Goal: Information Seeking & Learning: Find specific fact

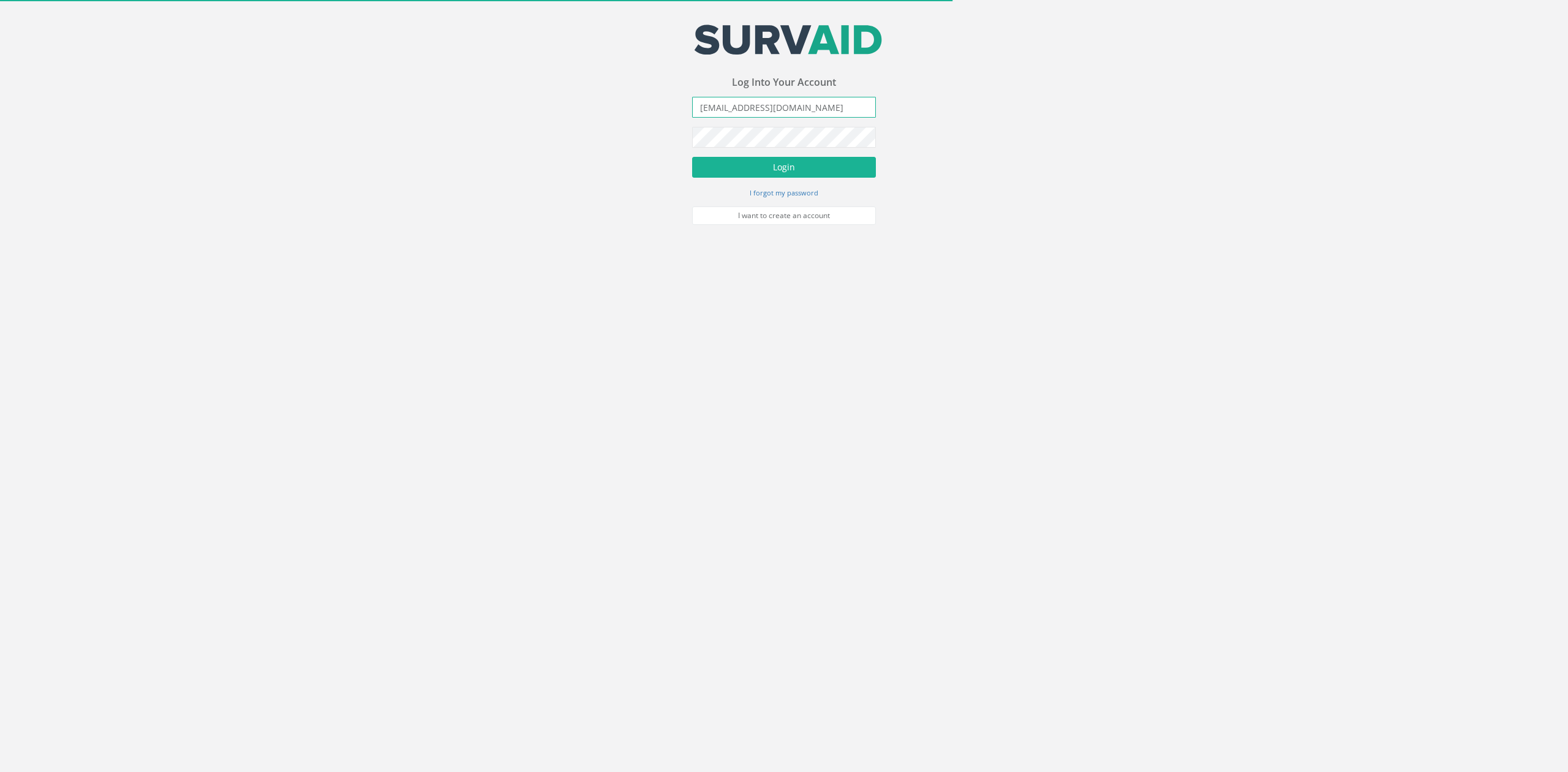
click at [777, 101] on input "[EMAIL_ADDRESS][DOMAIN_NAME]" at bounding box center [784, 107] width 184 height 21
click at [777, 101] on input "[EMAIL_ADDRESS][DOMAIN_NAME]" at bounding box center [784, 107] width 184 height 21
click at [713, 108] on input "[EMAIL_ADDRESS][DOMAIN_NAME]" at bounding box center [784, 107] width 184 height 21
drag, startPoint x: 714, startPoint y: 105, endPoint x: 613, endPoint y: 103, distance: 101.0
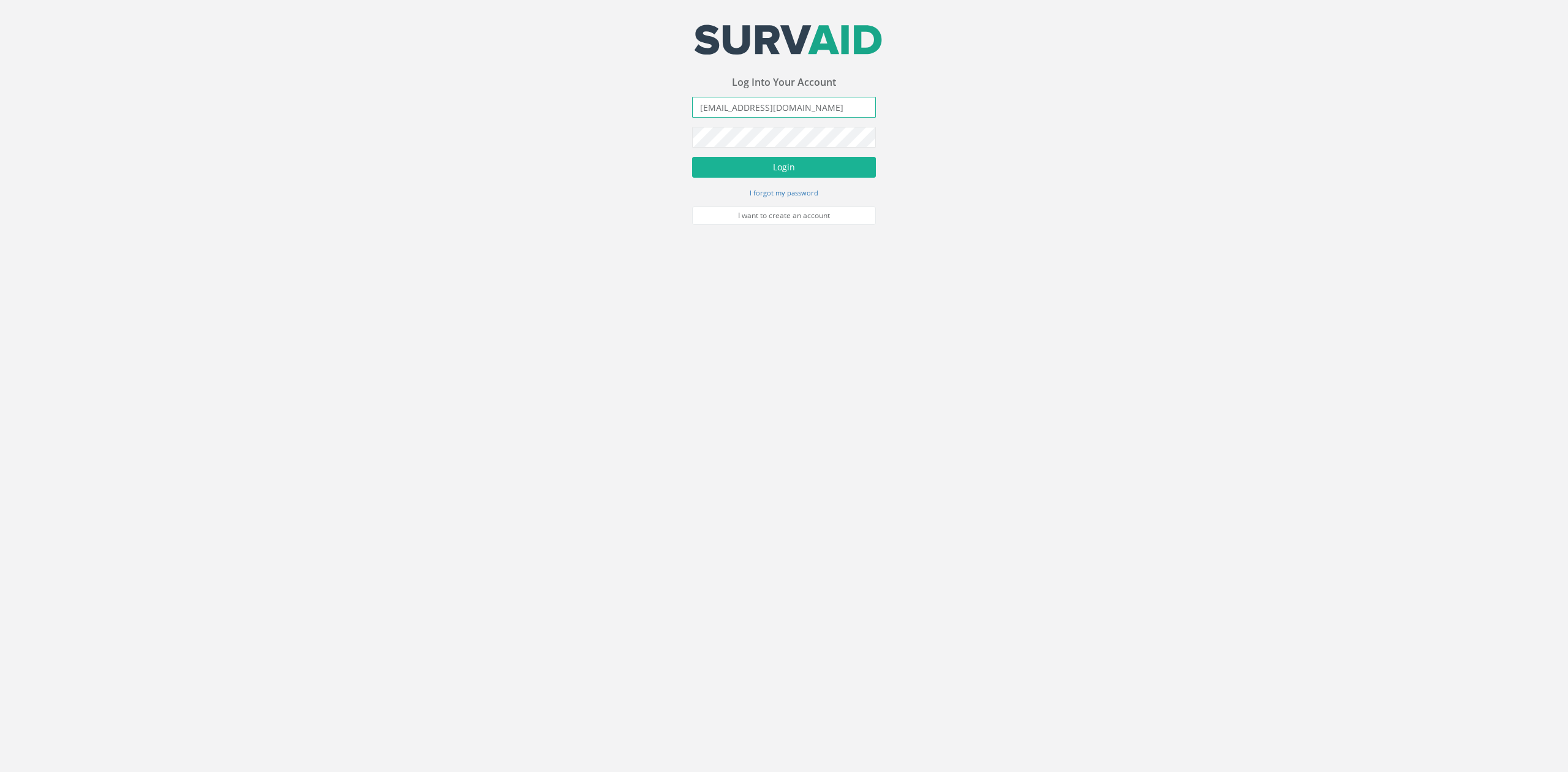
click at [625, 103] on div "Your email address was sucessfully verified - please login below to continue Yo…" at bounding box center [784, 112] width 1568 height 225
type input "[PERSON_NAME][EMAIL_ADDRESS][PERSON_NAME][DOMAIN_NAME]"
click at [692, 157] on button "Login" at bounding box center [784, 167] width 184 height 21
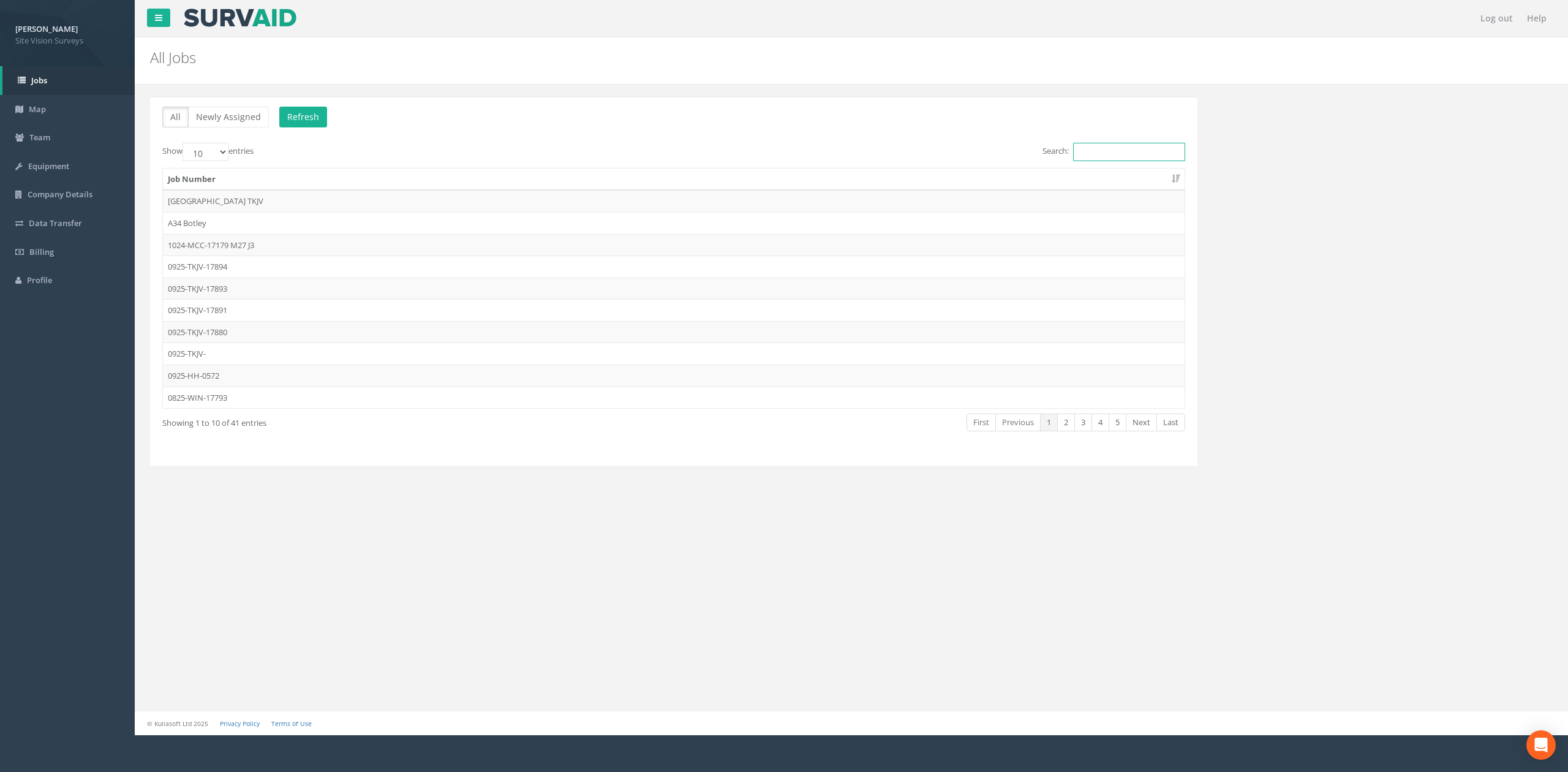
click at [1167, 156] on input "Search:" at bounding box center [1129, 151] width 112 height 18
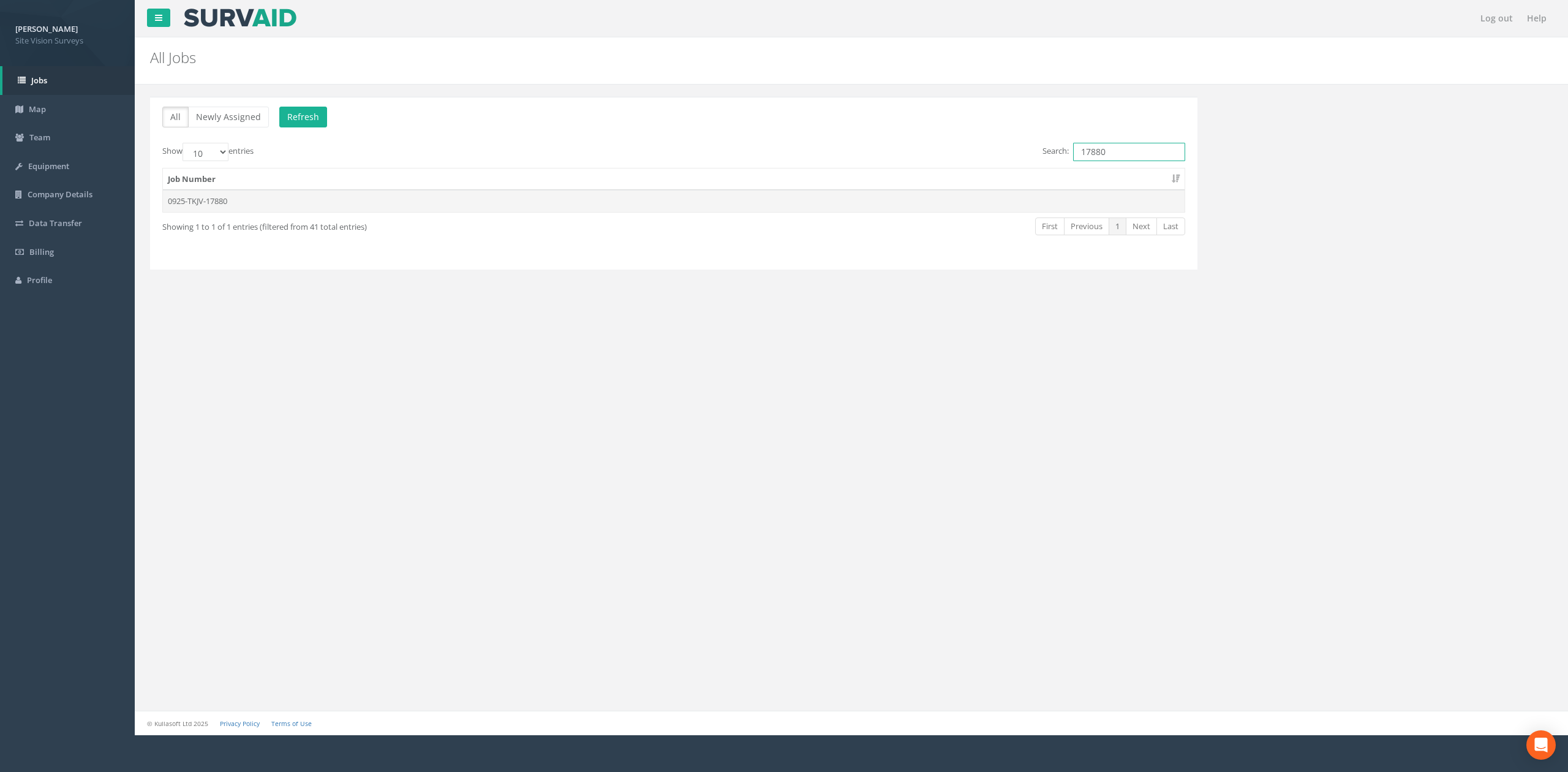
type input "17880"
click at [969, 211] on td "0925-TKJV-17880" at bounding box center [673, 201] width 1022 height 22
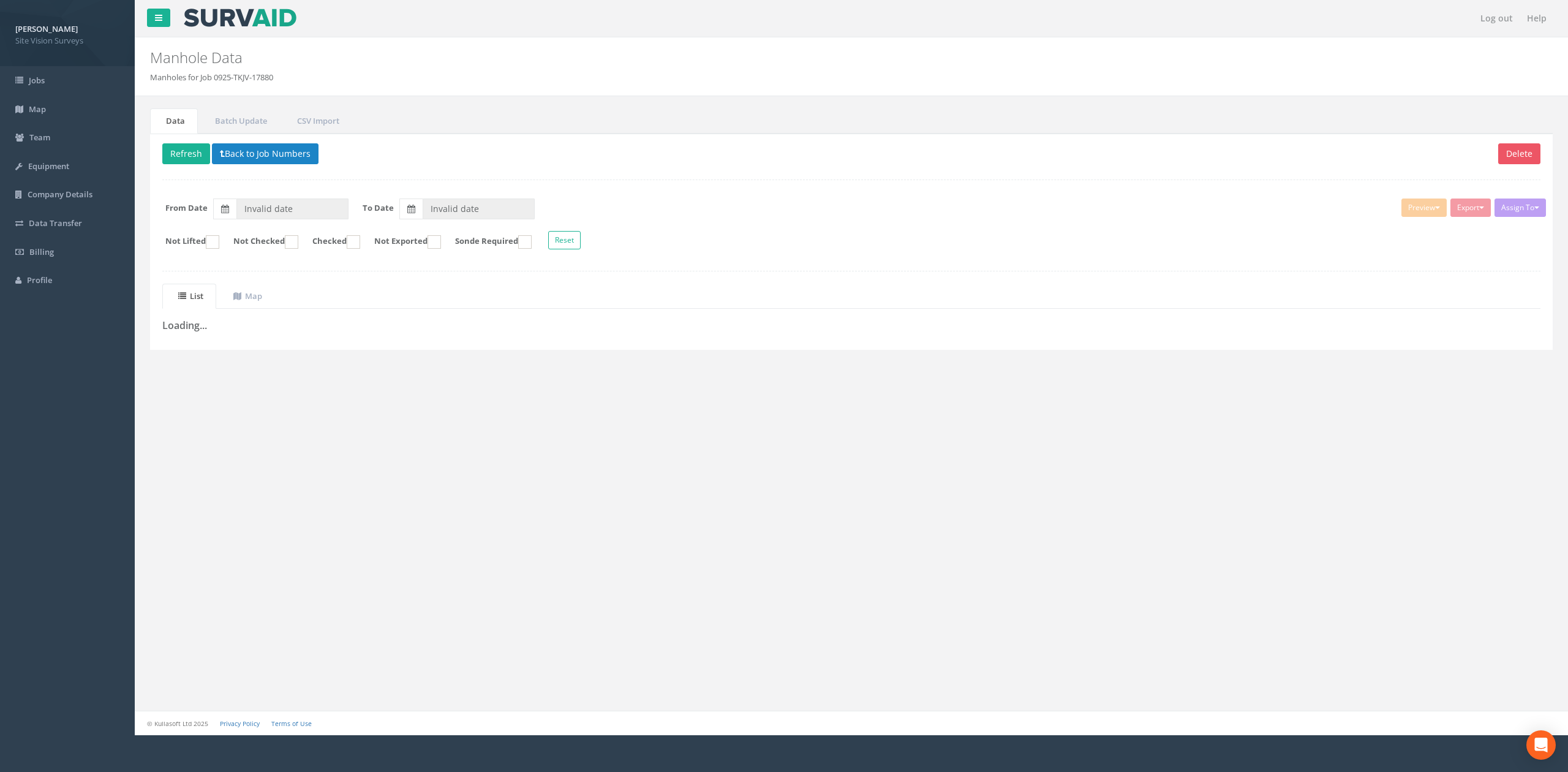
type input "[DATE]"
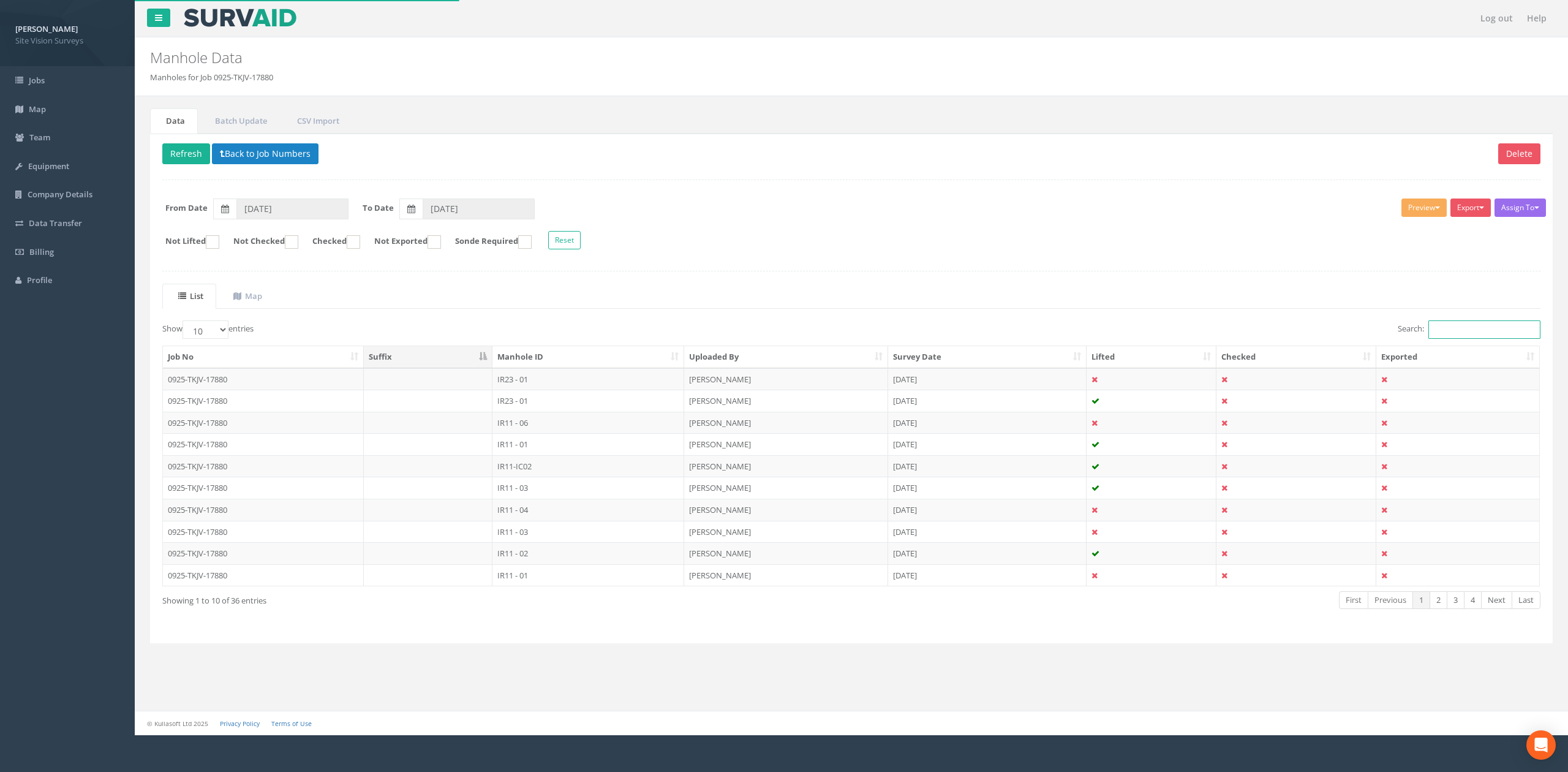
click at [1438, 336] on input "Search:" at bounding box center [1484, 329] width 112 height 18
click at [594, 361] on th "Manhole ID" at bounding box center [588, 356] width 192 height 22
click at [1498, 603] on link "Next" at bounding box center [1496, 600] width 31 height 18
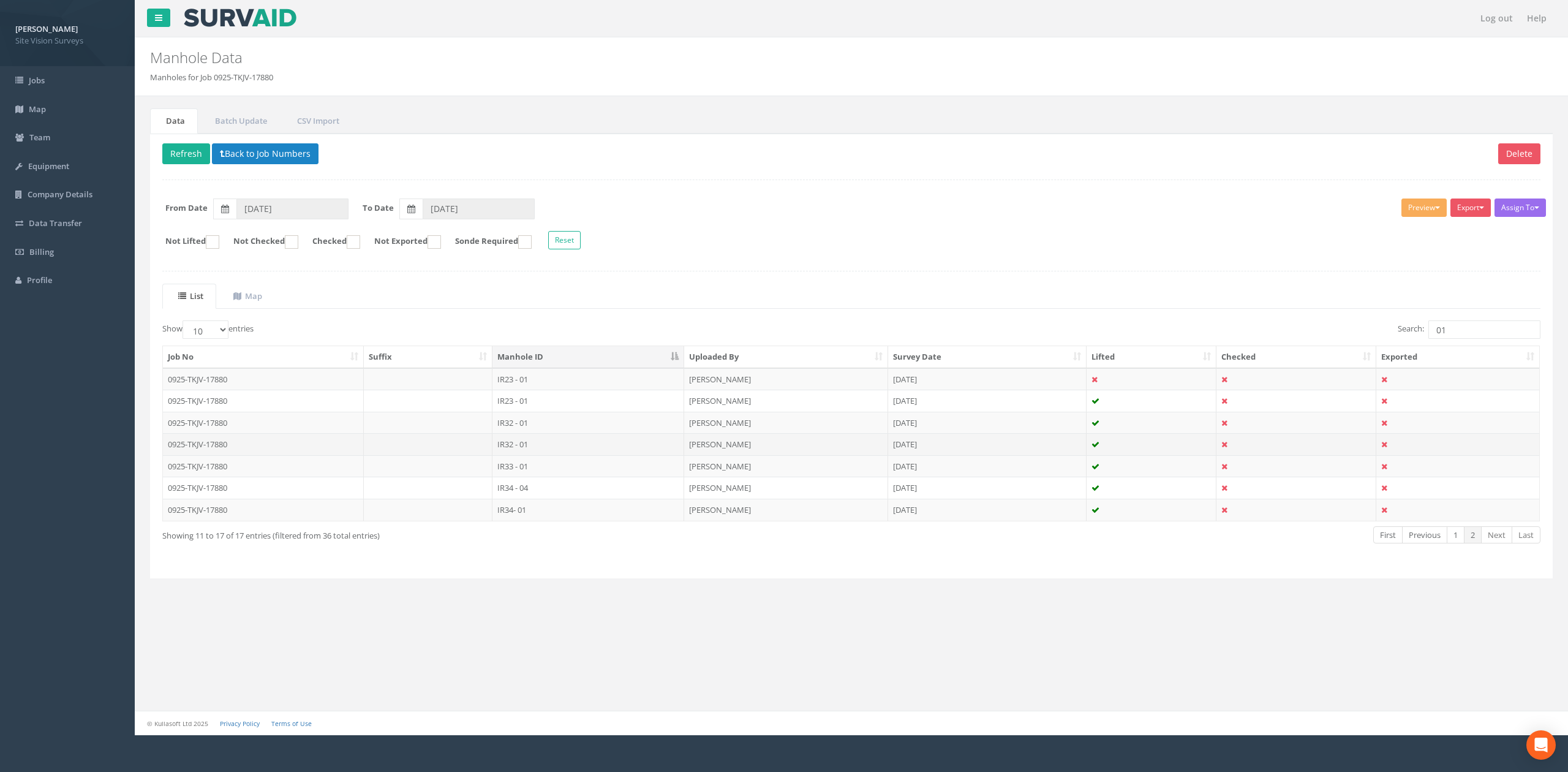
click at [541, 451] on td "IR32 - 01" at bounding box center [588, 444] width 192 height 22
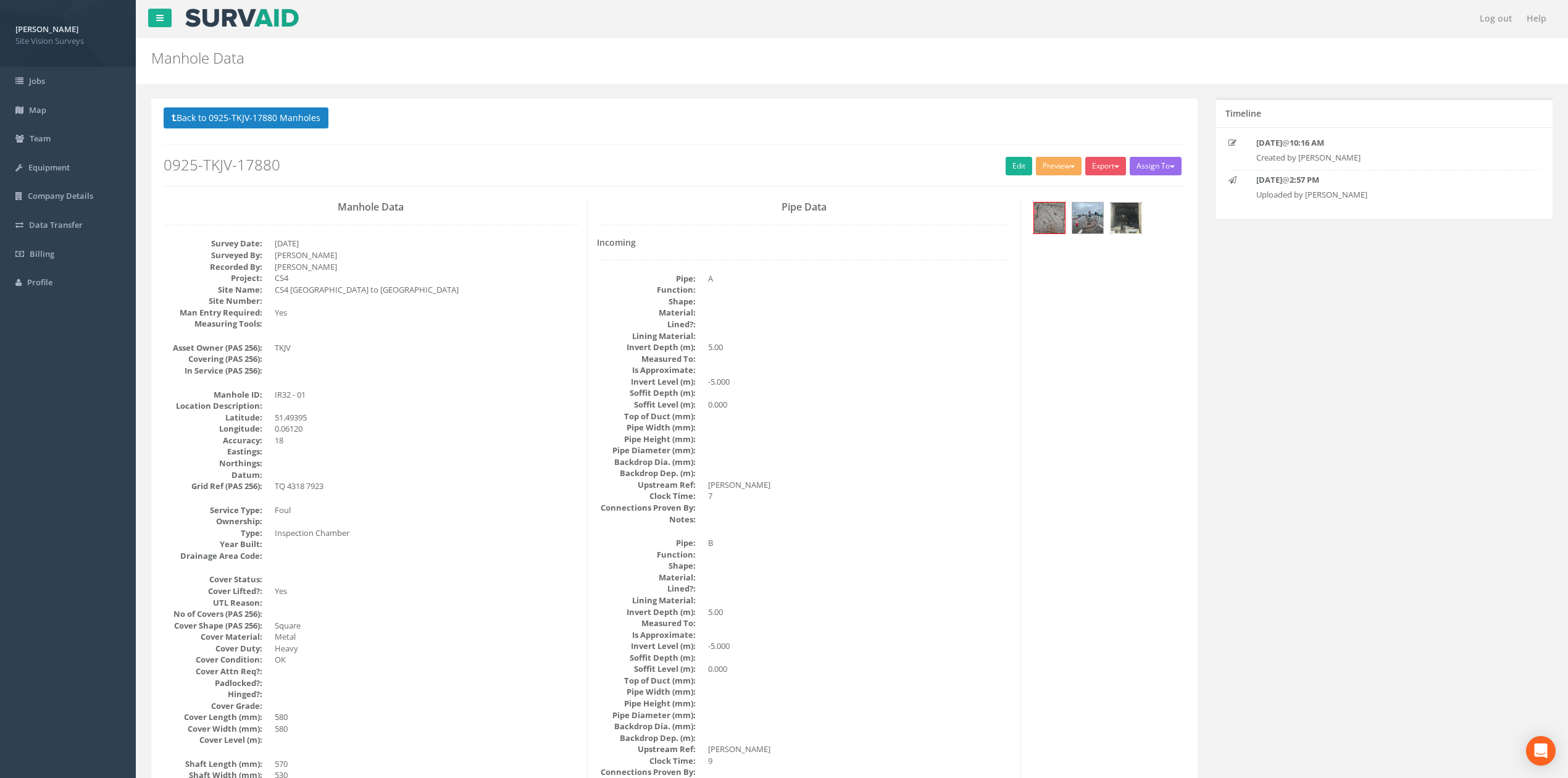
click at [1137, 225] on img at bounding box center [1126, 217] width 31 height 31
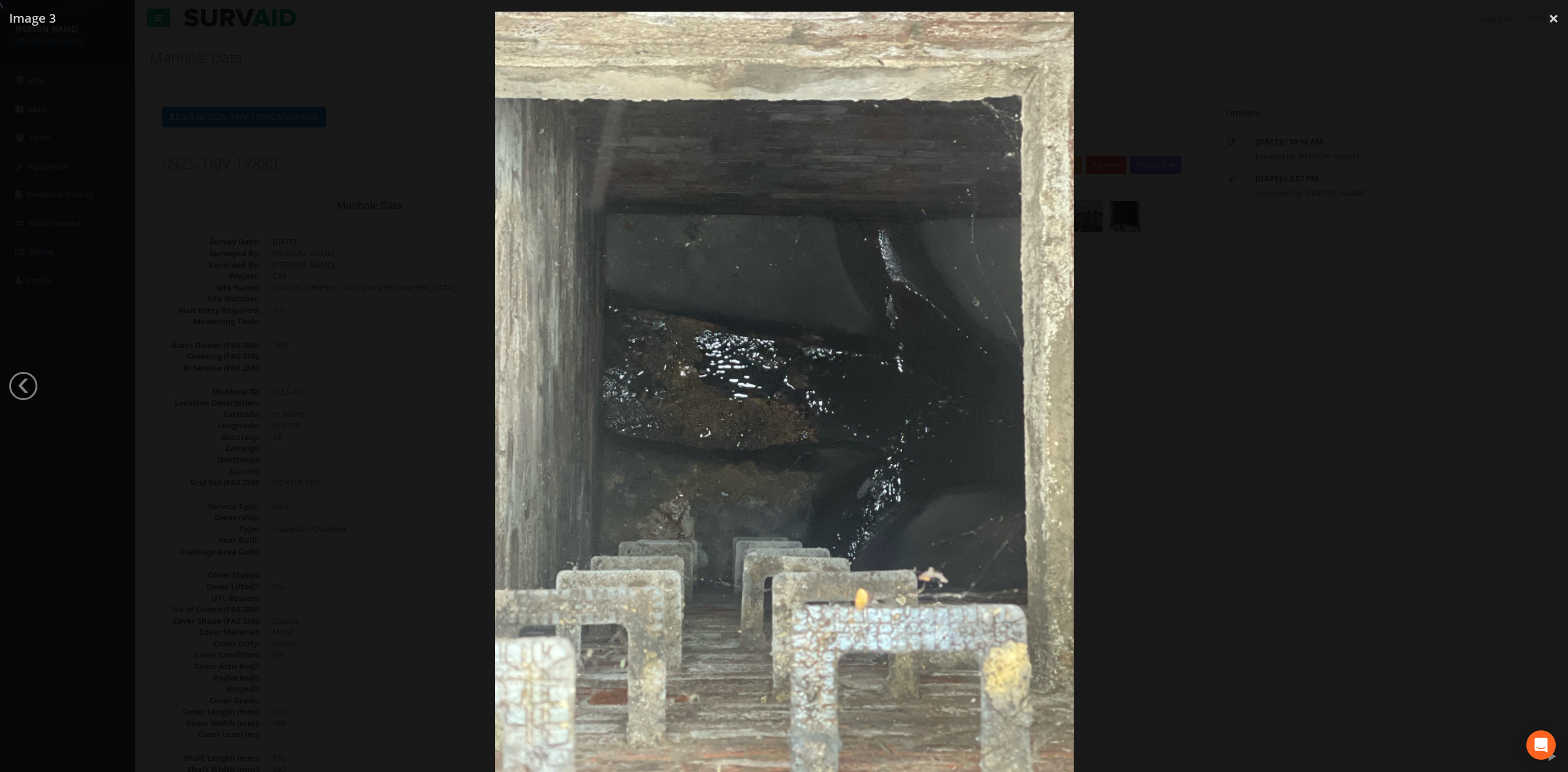
click at [1279, 316] on div at bounding box center [784, 398] width 1568 height 772
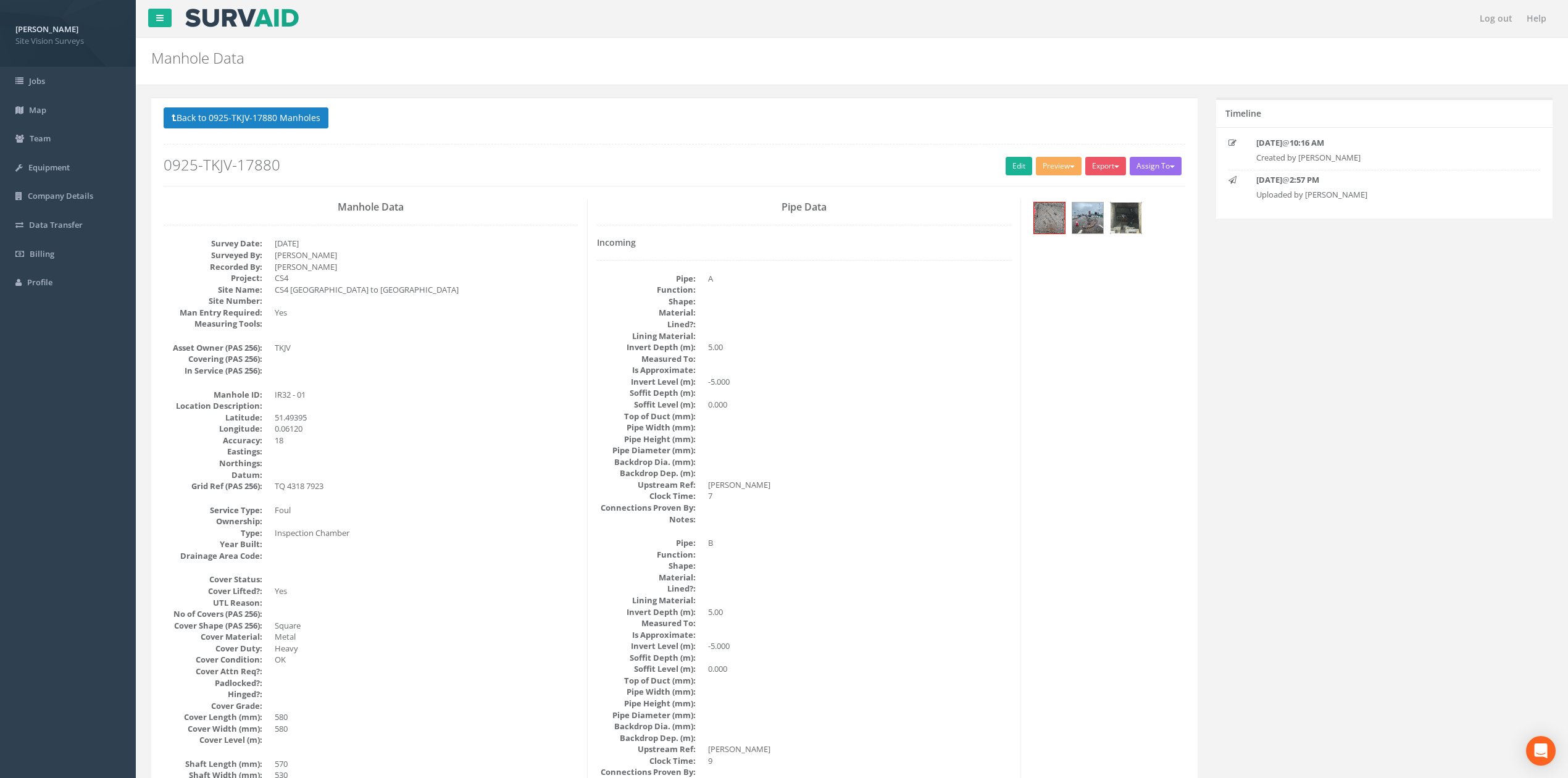
click at [1123, 220] on img at bounding box center [1126, 217] width 31 height 31
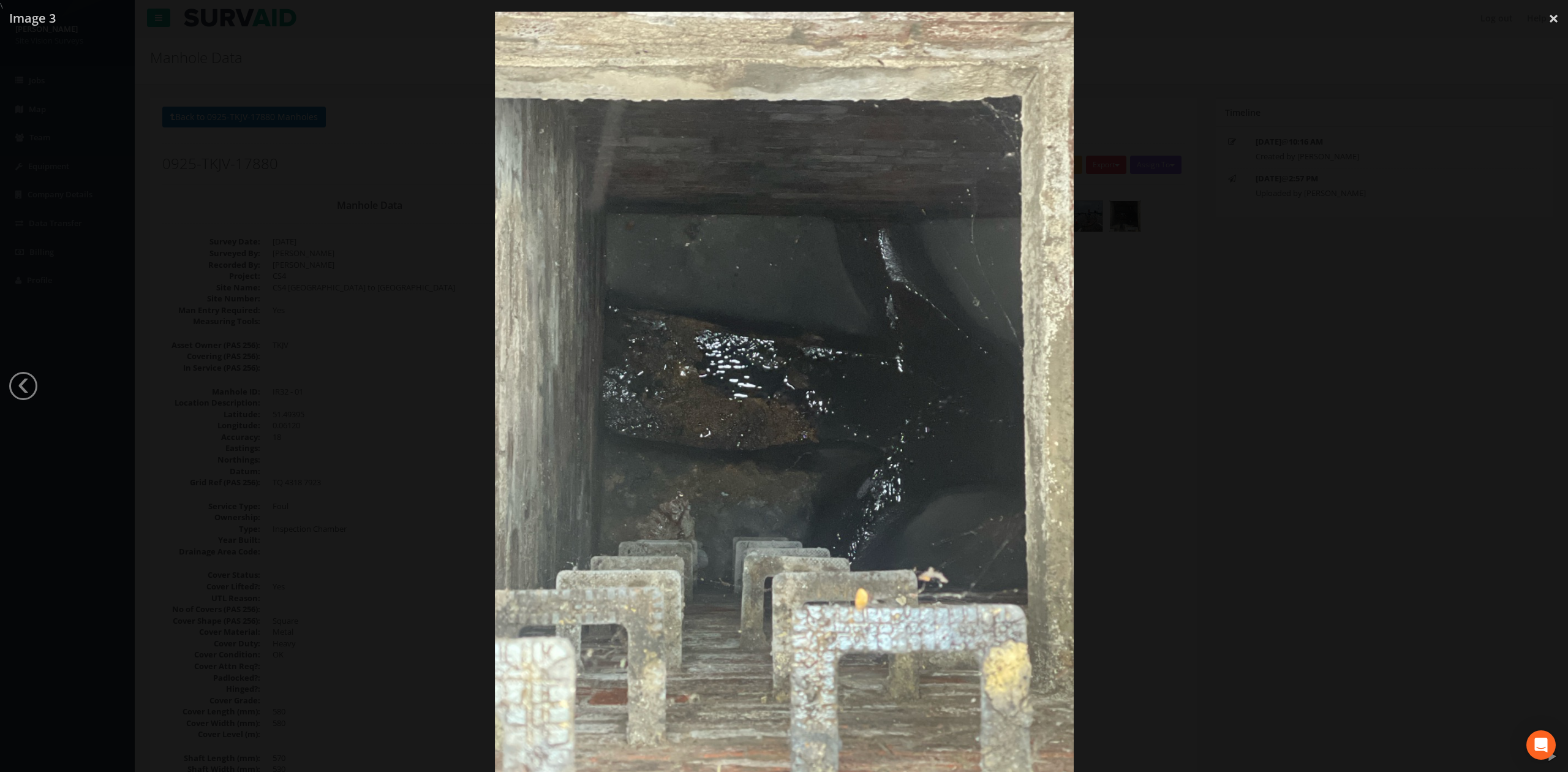
click at [1429, 447] on div at bounding box center [784, 398] width 1568 height 772
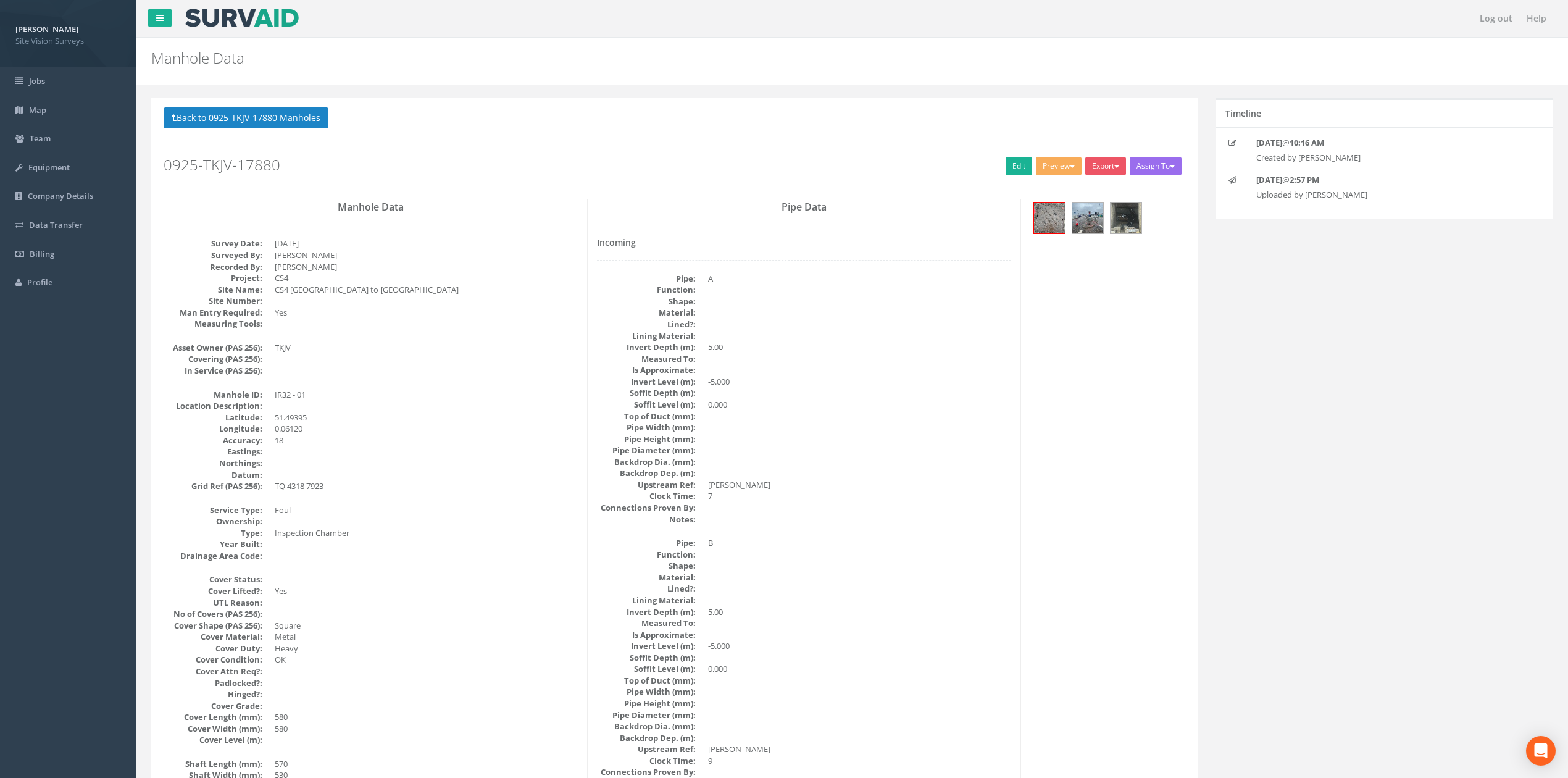
click at [208, 111] on button "Back to 0925-TKJV-17880 Manholes" at bounding box center [246, 117] width 165 height 21
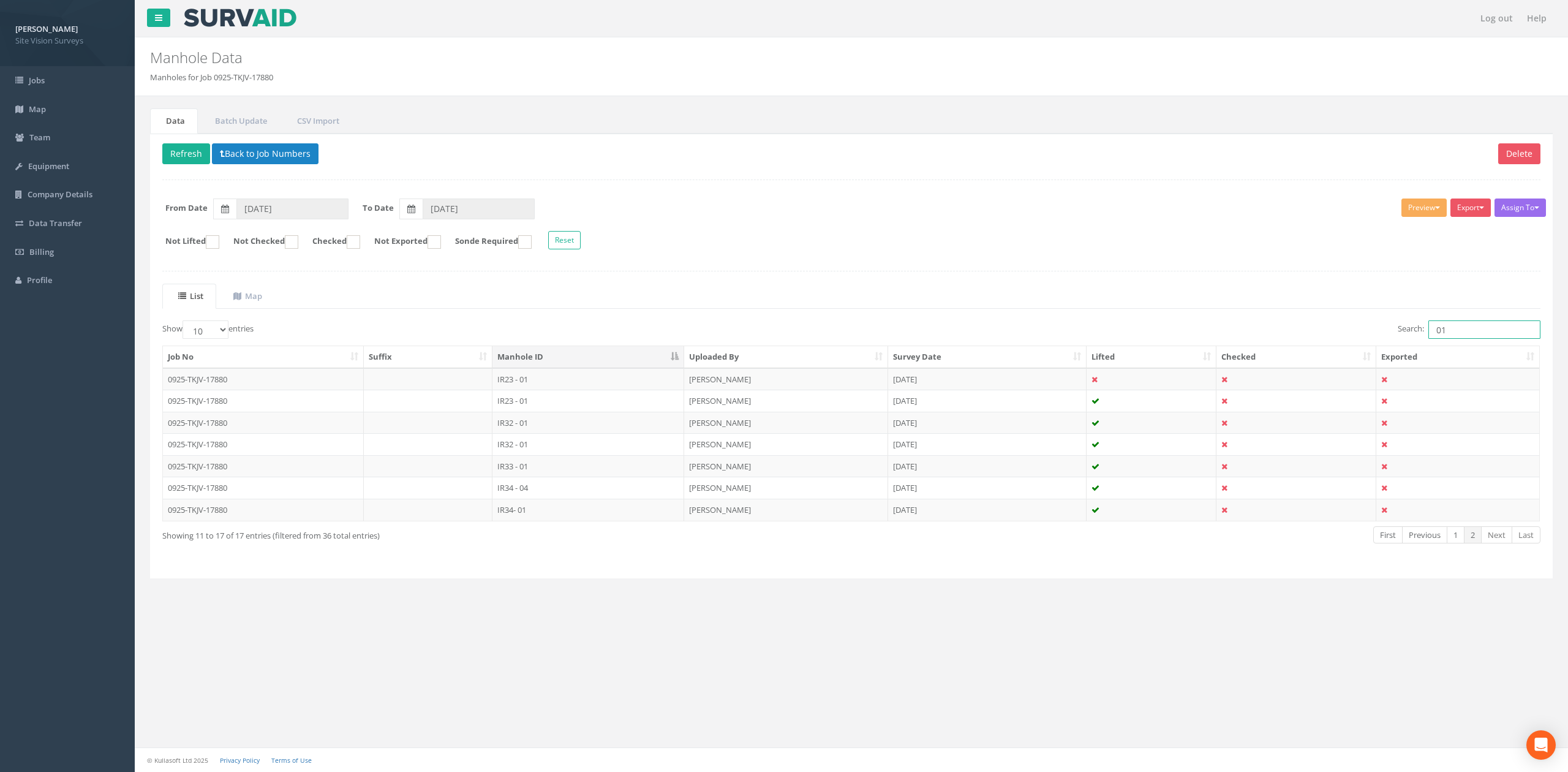
drag, startPoint x: 1493, startPoint y: 336, endPoint x: 1144, endPoint y: 328, distance: 349.1
click at [1144, 328] on div "Search: 01" at bounding box center [1200, 331] width 680 height 21
type input "34"
click at [561, 447] on td "IR34 - 02" at bounding box center [588, 444] width 192 height 22
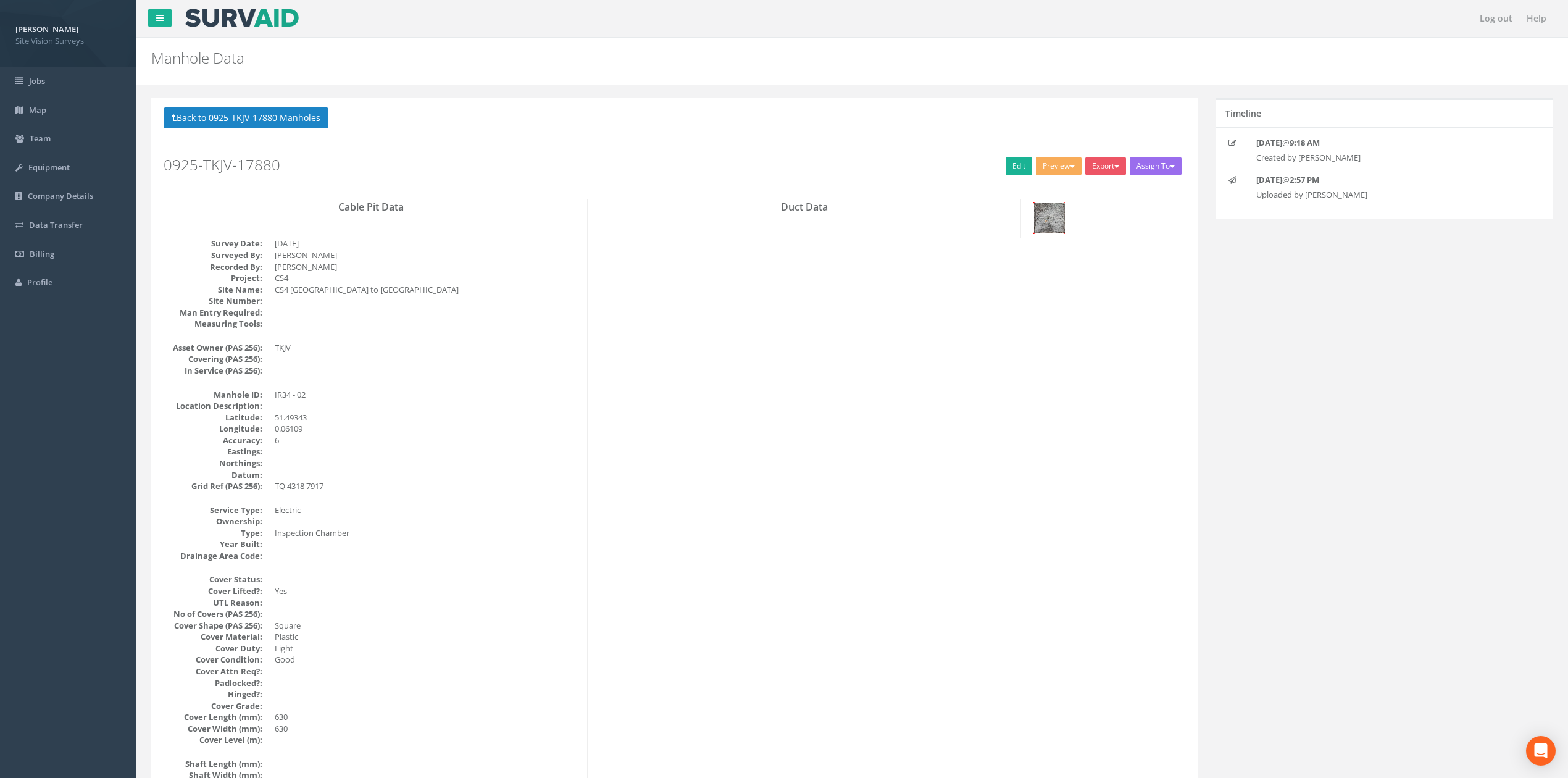
click at [1047, 216] on img at bounding box center [1049, 217] width 31 height 31
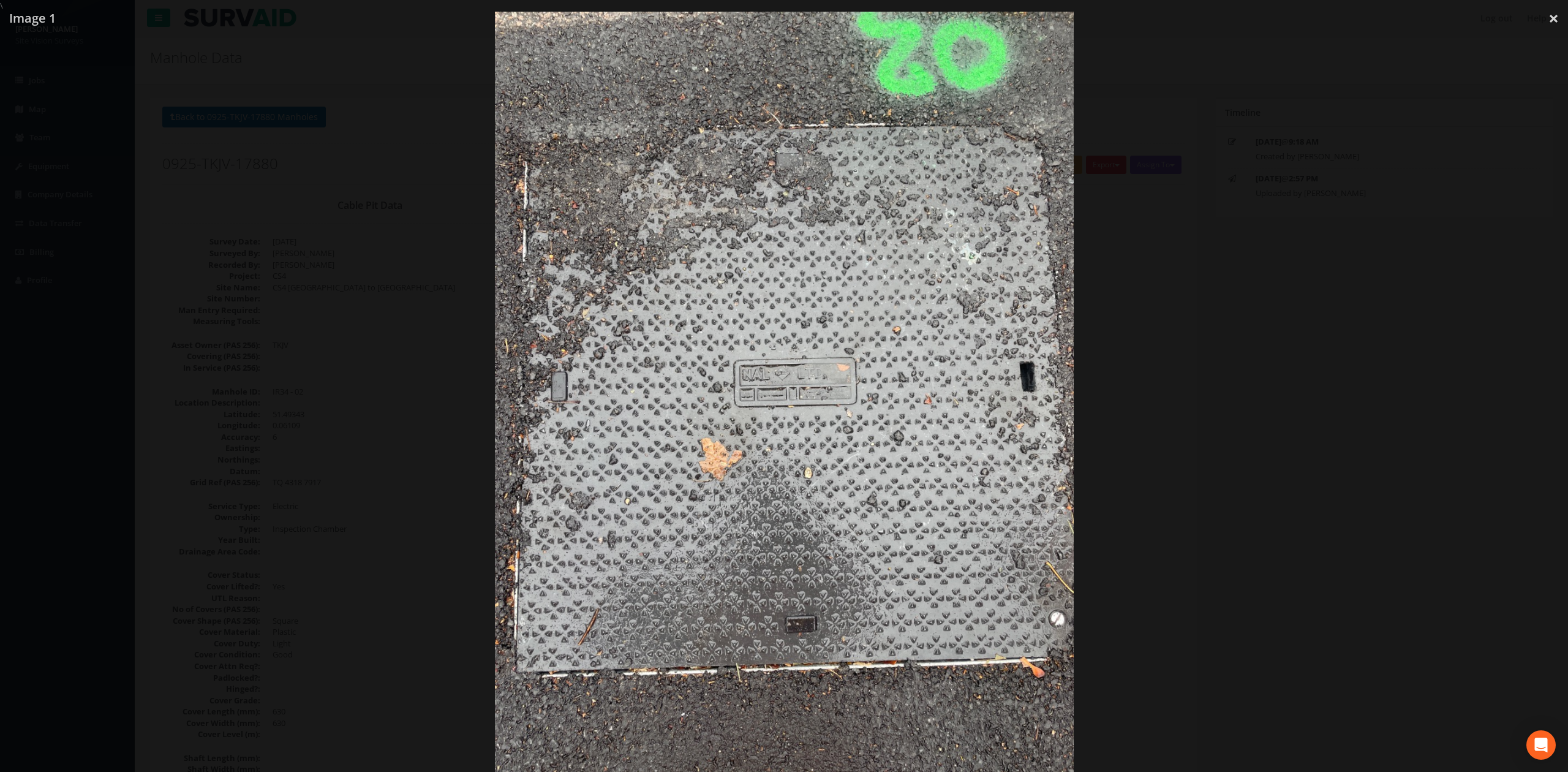
click at [1184, 333] on div at bounding box center [784, 398] width 1568 height 772
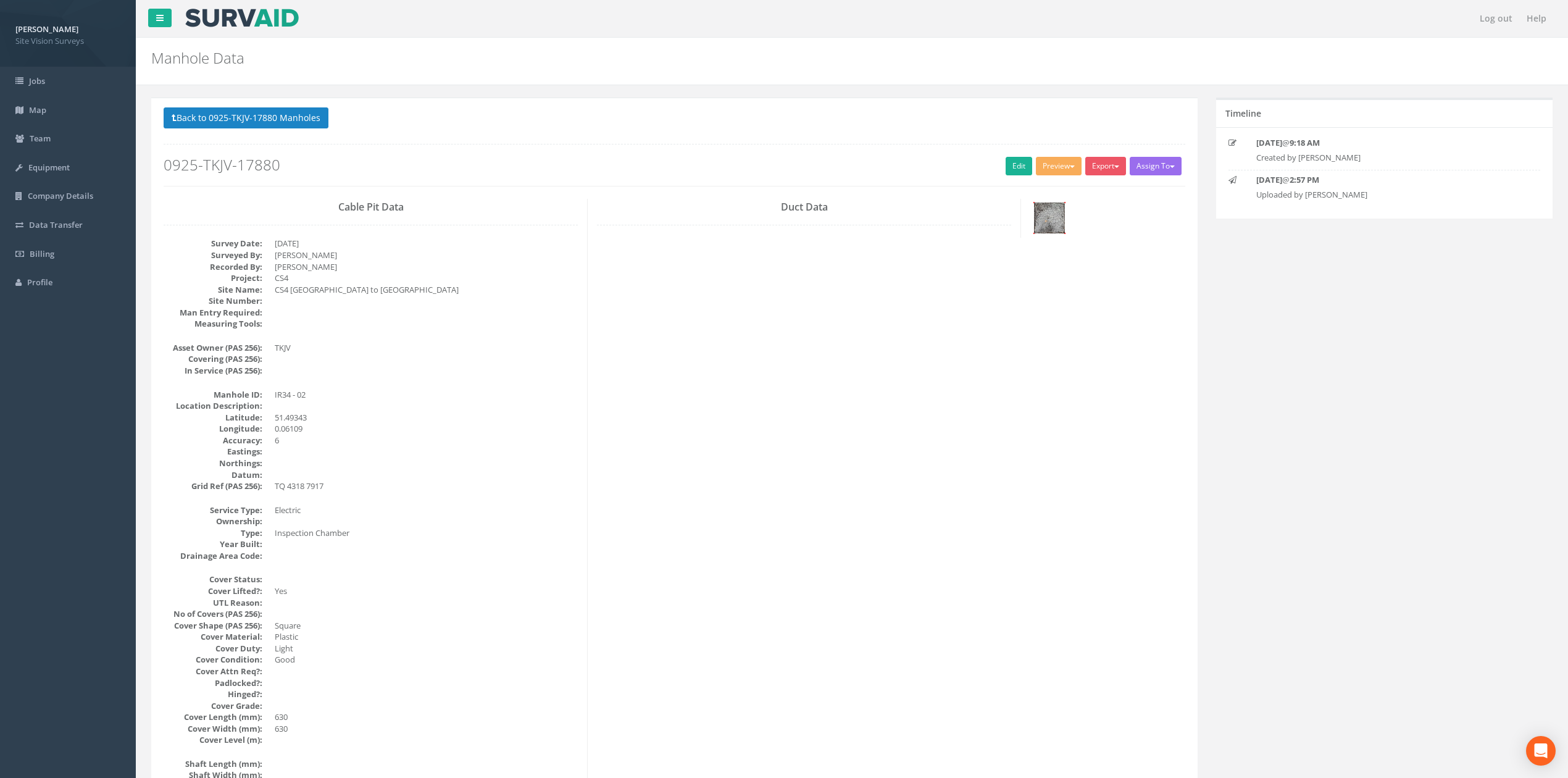
click at [1056, 222] on img at bounding box center [1049, 217] width 31 height 31
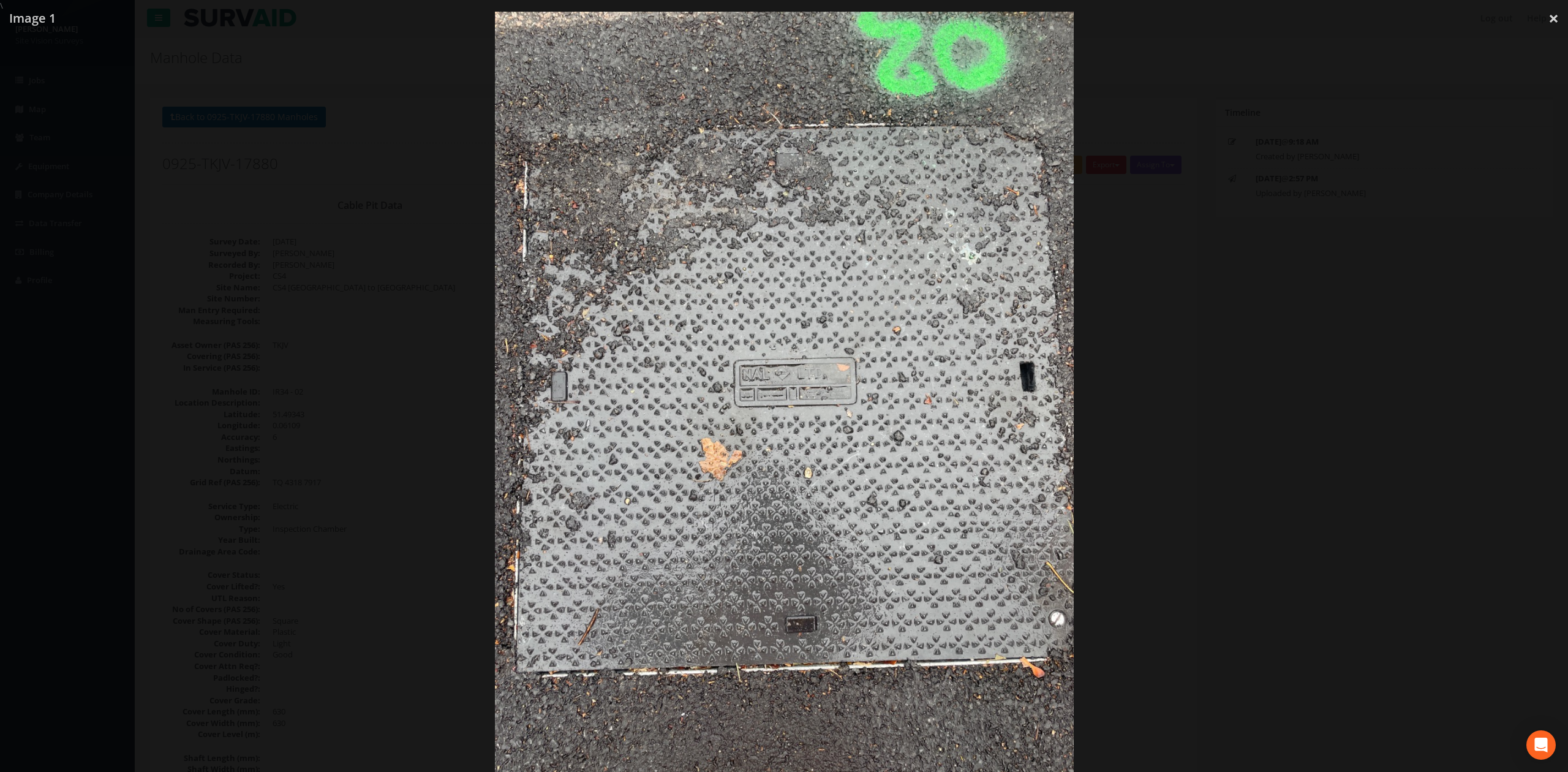
click at [1200, 385] on div at bounding box center [784, 398] width 1568 height 772
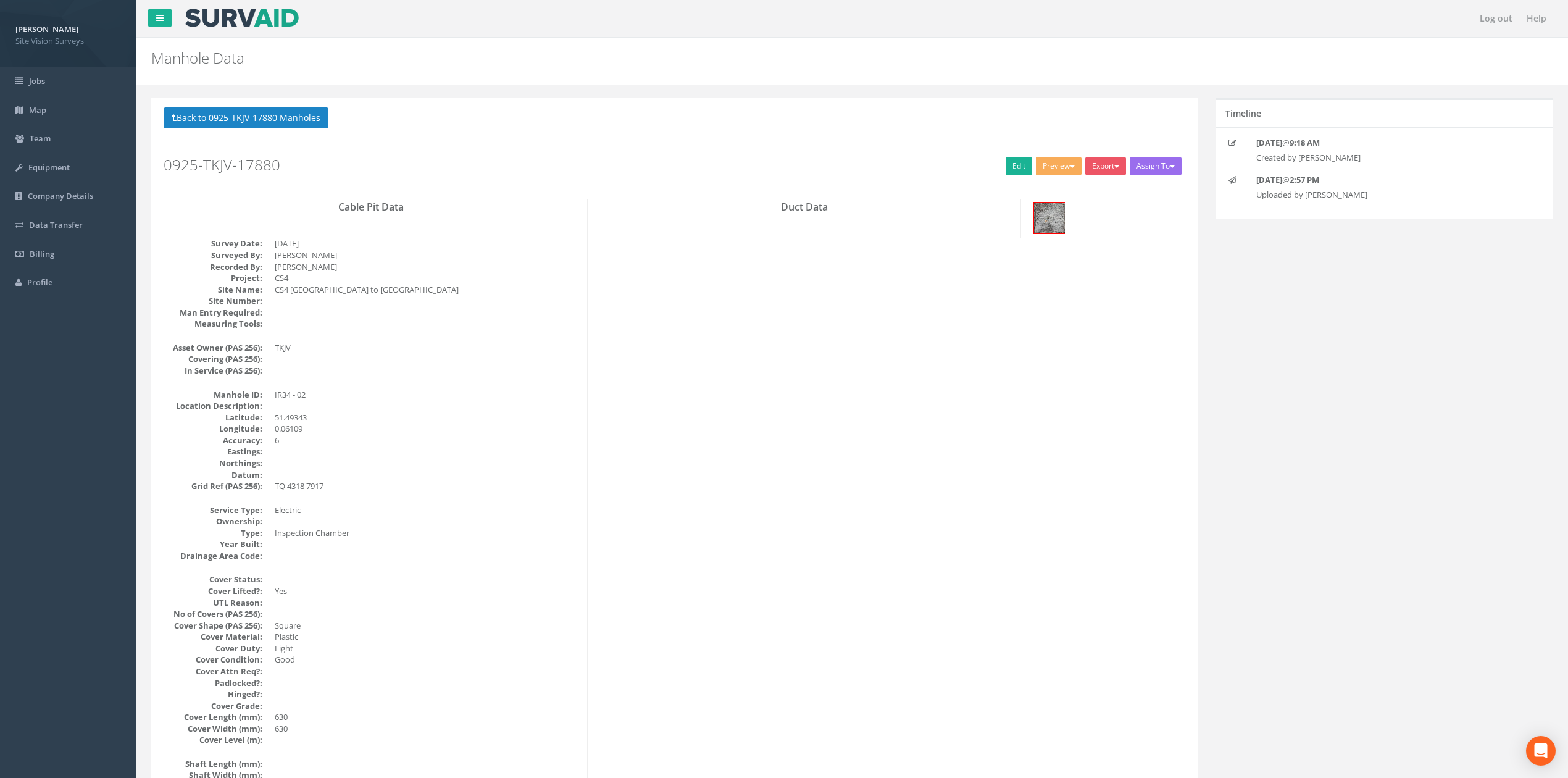
click at [255, 131] on p "Back to 0925-TKJV-17880 Manholes Back to Map" at bounding box center [674, 119] width 1022 height 24
click at [255, 114] on button "Back to 0925-TKJV-17880 Manholes" at bounding box center [246, 117] width 165 height 21
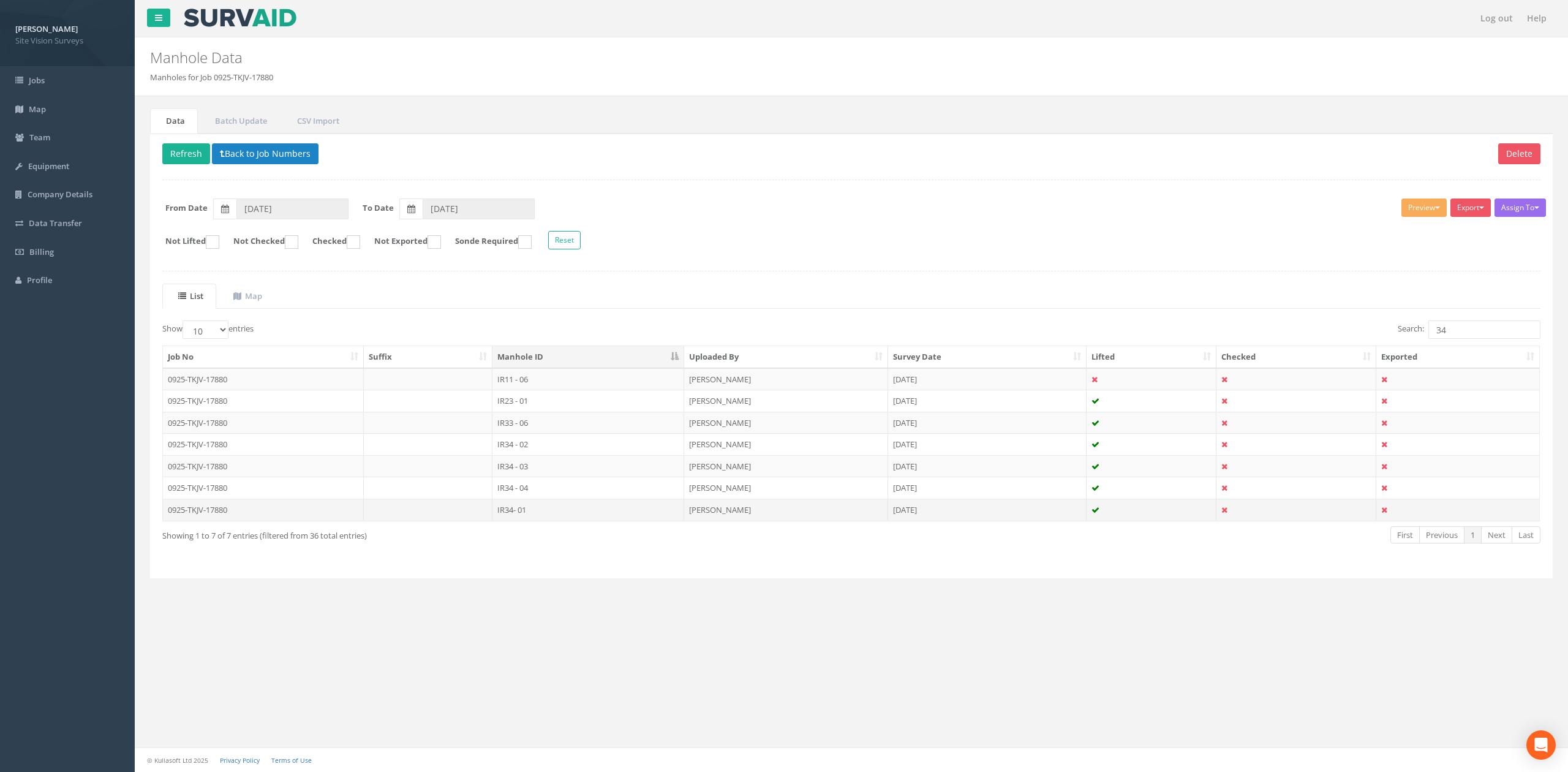
click at [586, 521] on td "IR34- 01" at bounding box center [588, 509] width 192 height 22
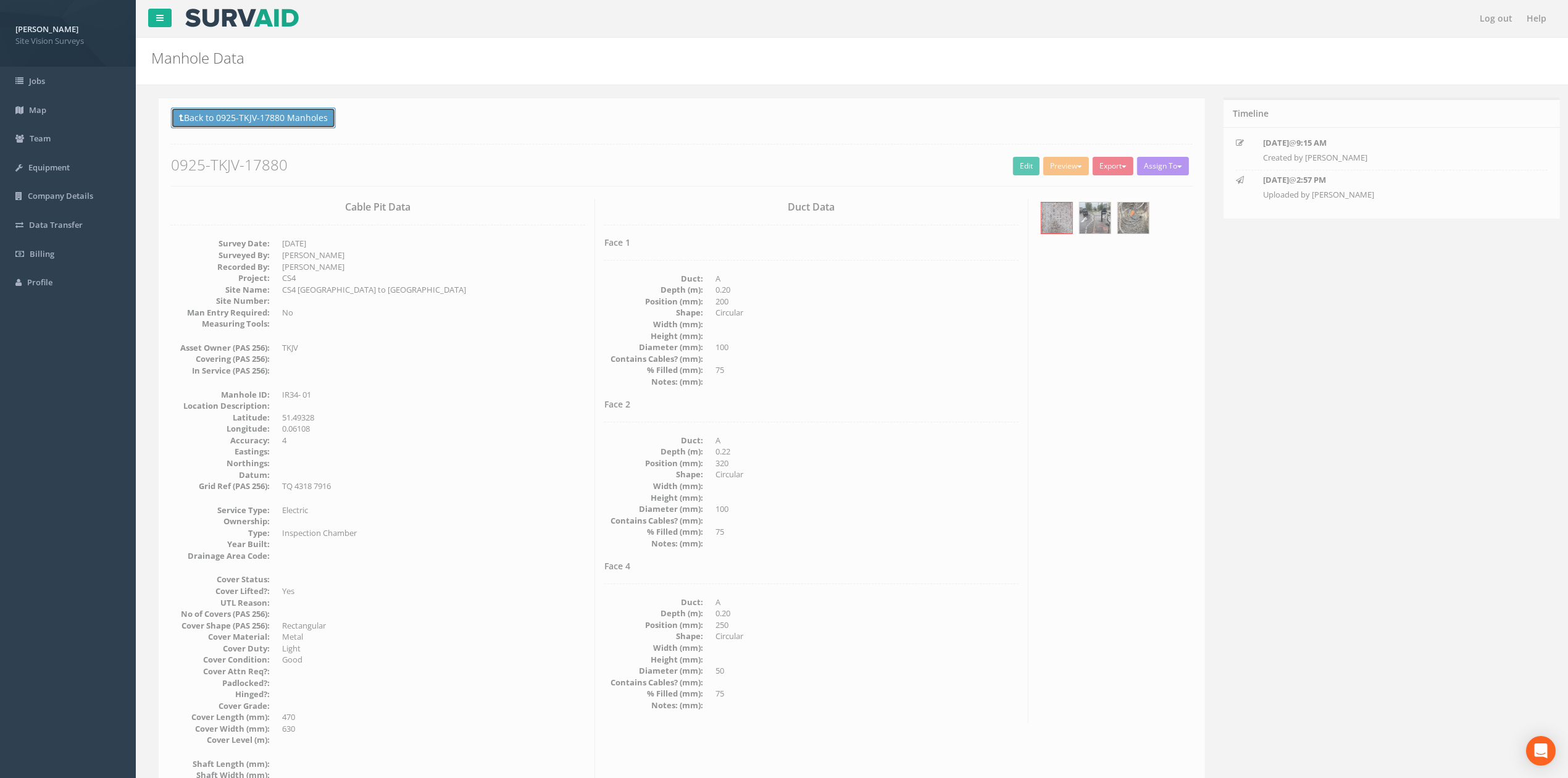
click at [179, 111] on button "Back to 0925-TKJV-17880 Manholes" at bounding box center [246, 117] width 165 height 21
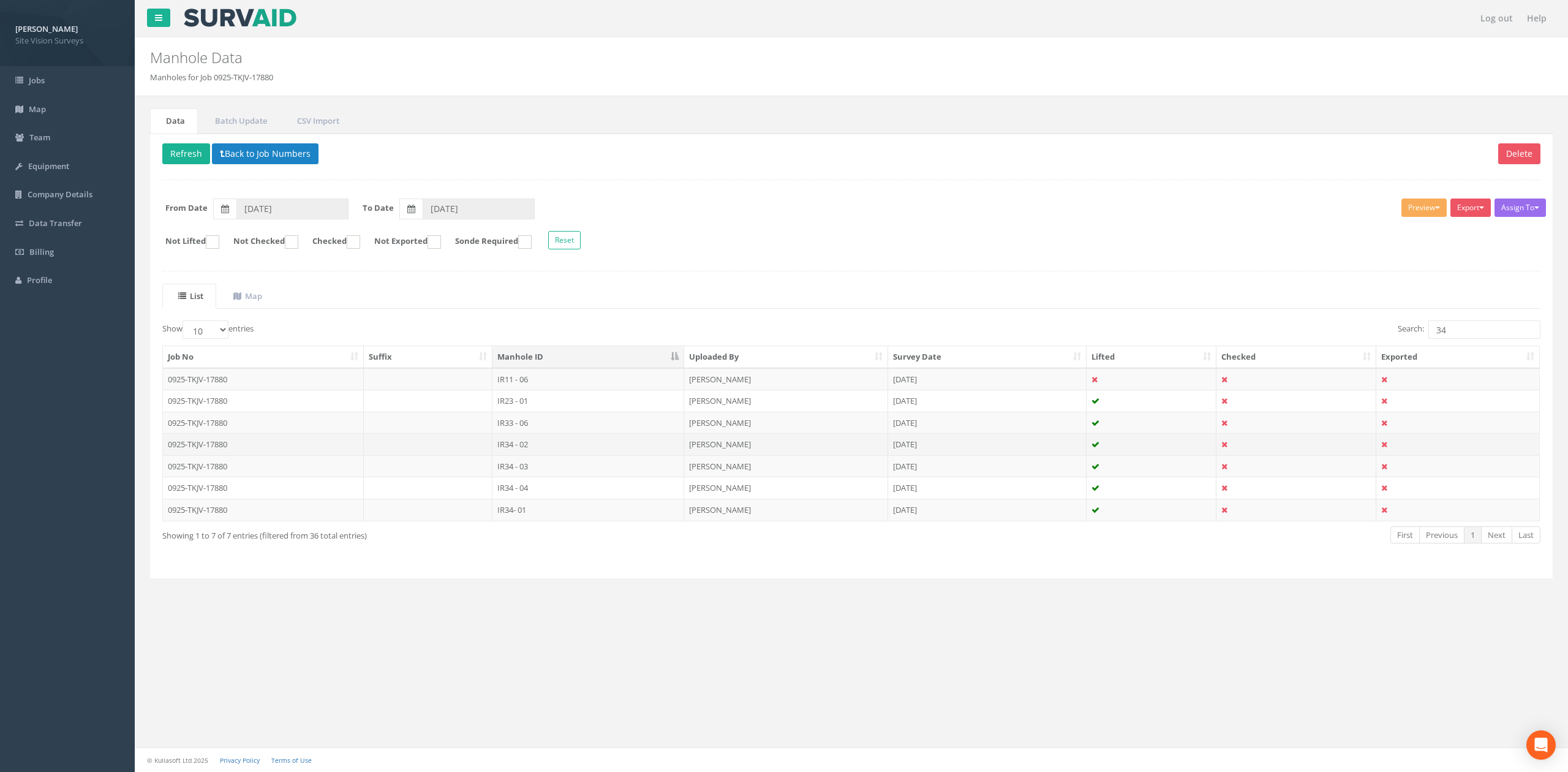
click at [559, 442] on td "IR34 - 02" at bounding box center [588, 444] width 192 height 22
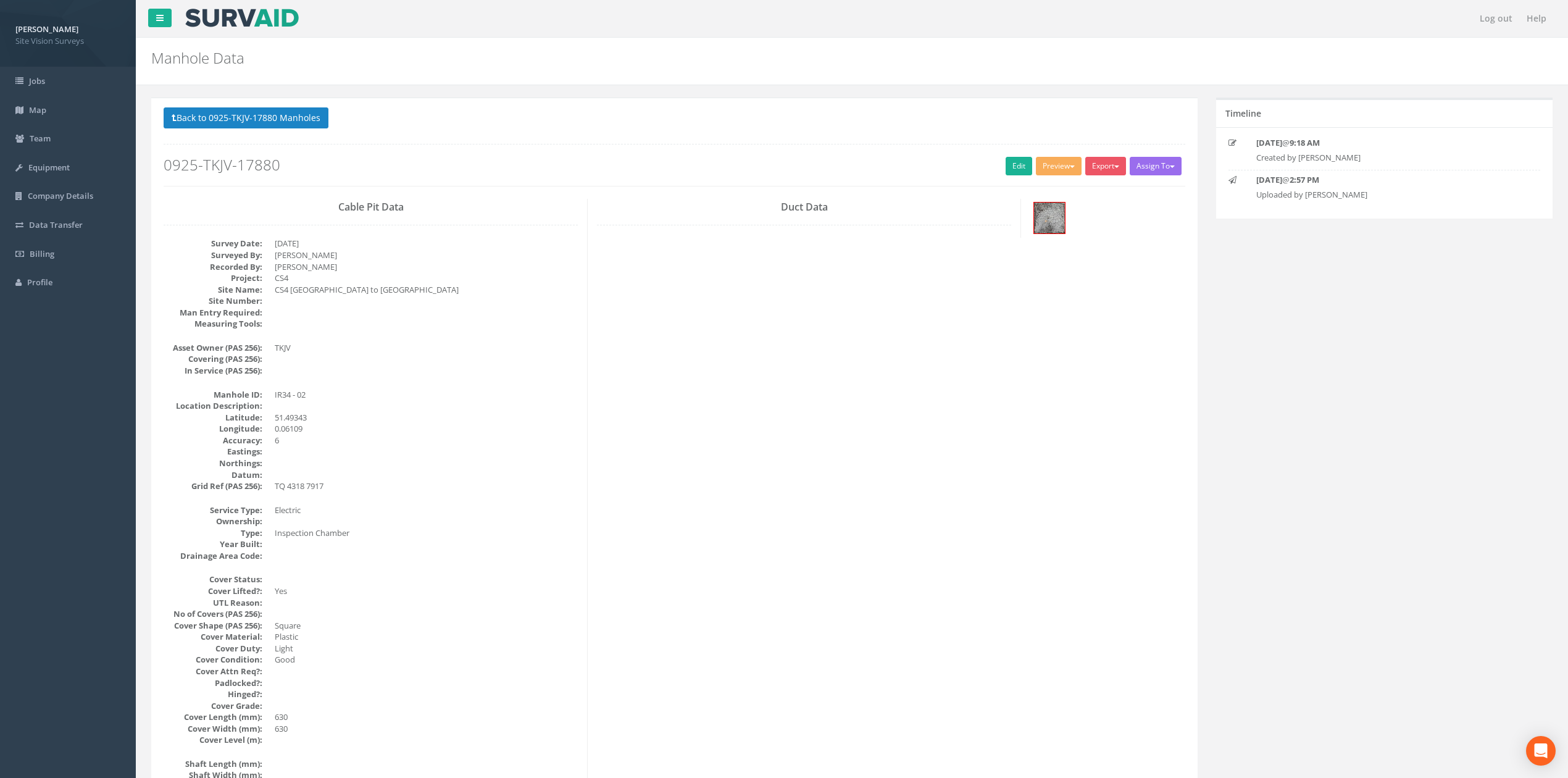
scroll to position [82, 0]
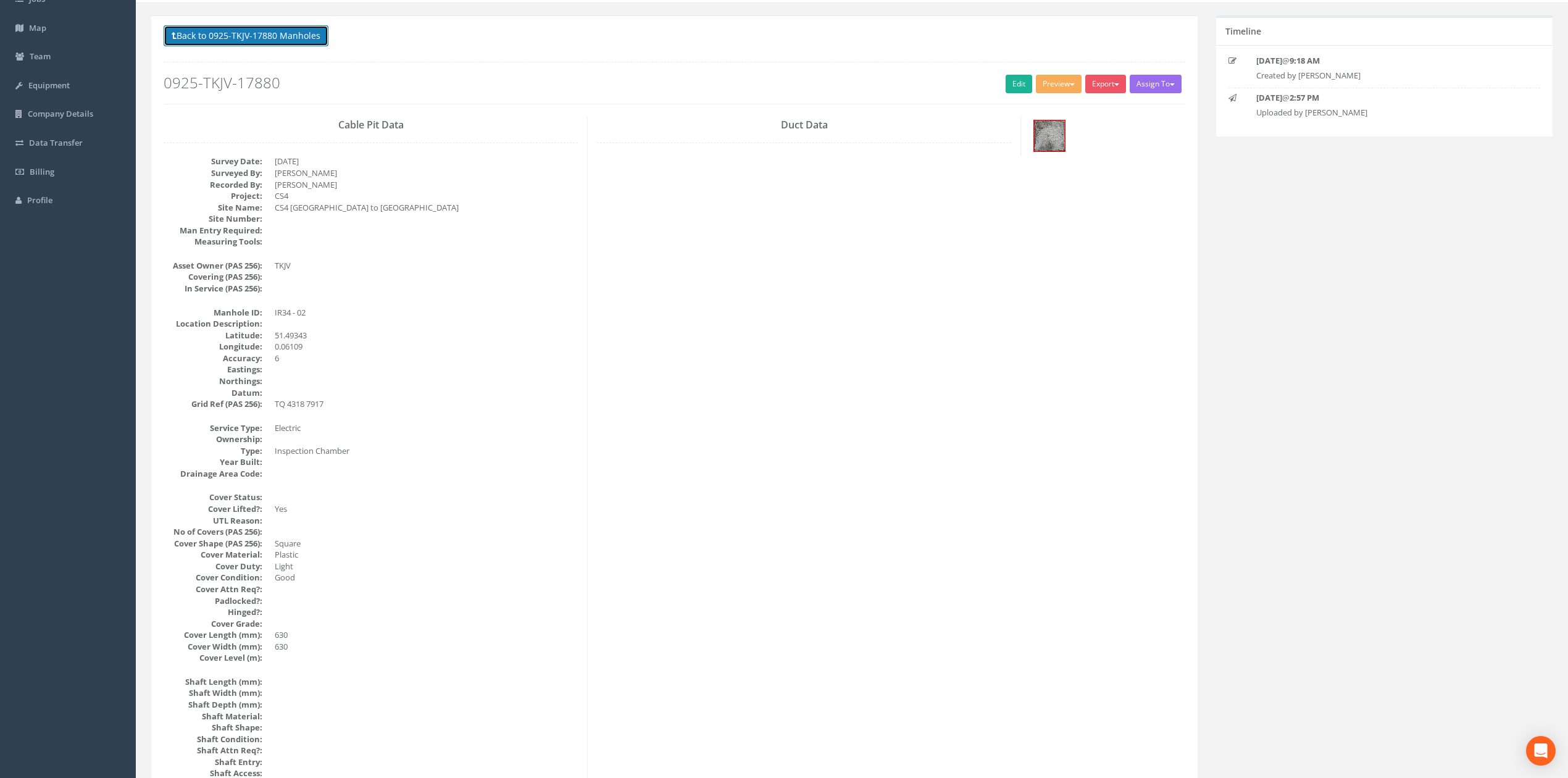
click at [222, 43] on button "Back to 0925-TKJV-17880 Manholes" at bounding box center [246, 35] width 165 height 21
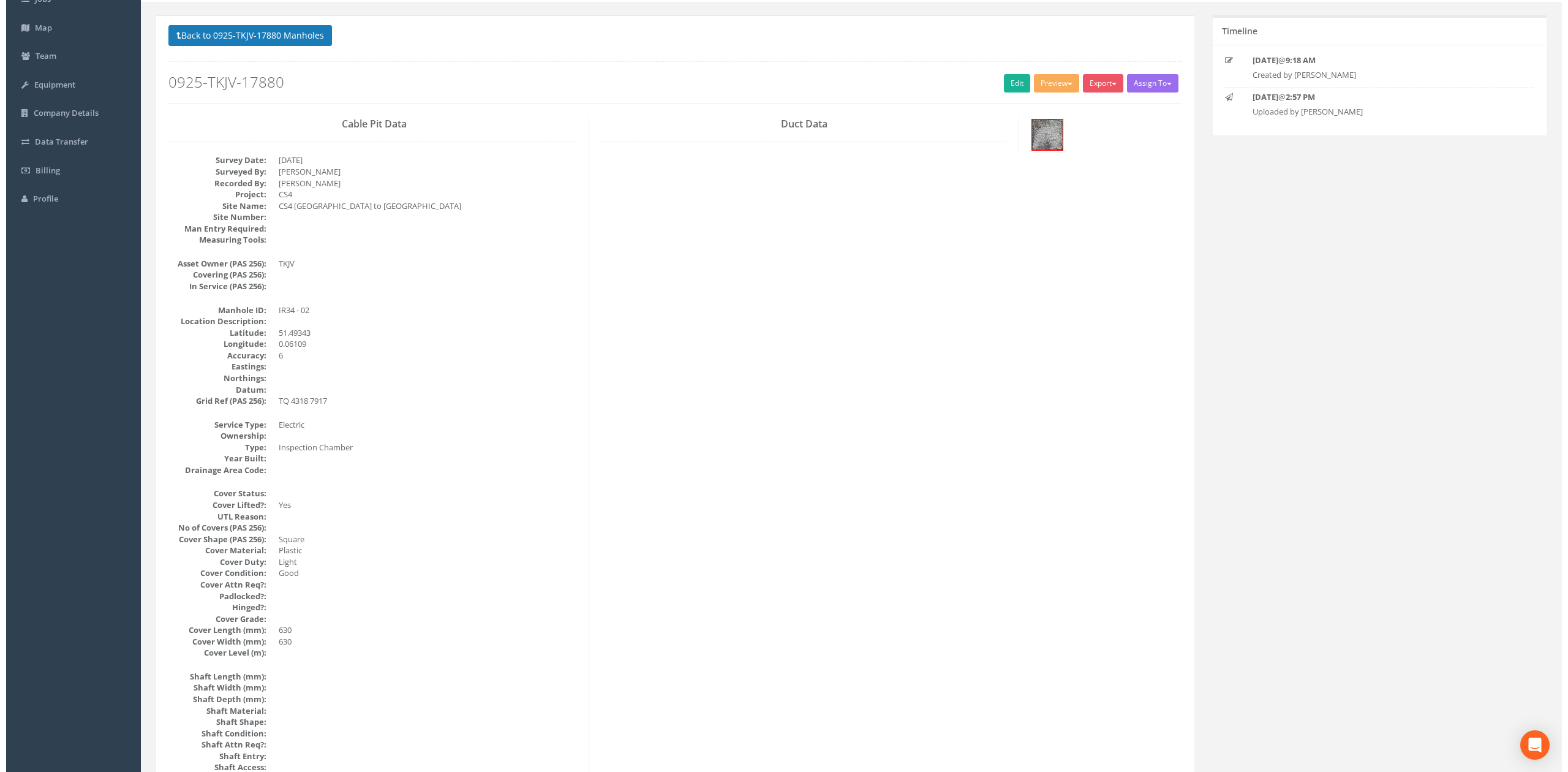
scroll to position [0, 0]
